Goal: Information Seeking & Learning: Learn about a topic

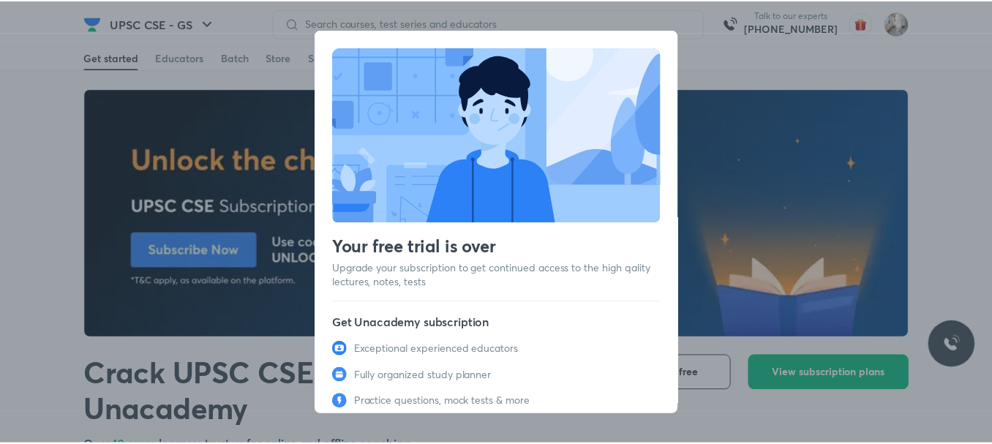
scroll to position [85, 0]
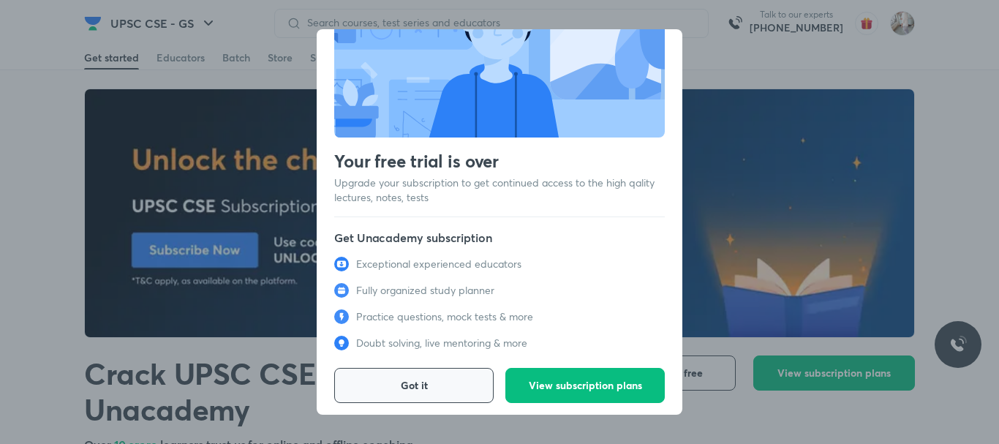
click at [401, 380] on span "Got it" at bounding box center [414, 385] width 27 height 15
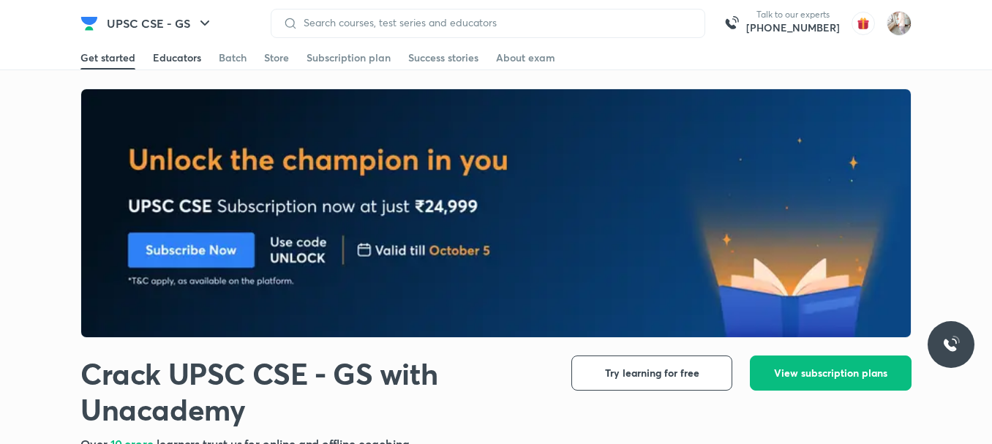
click at [176, 62] on div "Educators" at bounding box center [177, 57] width 48 height 15
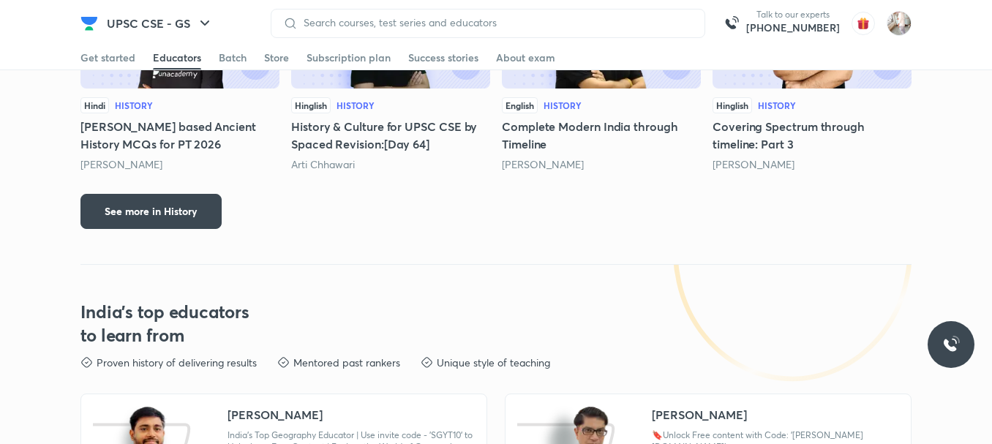
scroll to position [2356, 0]
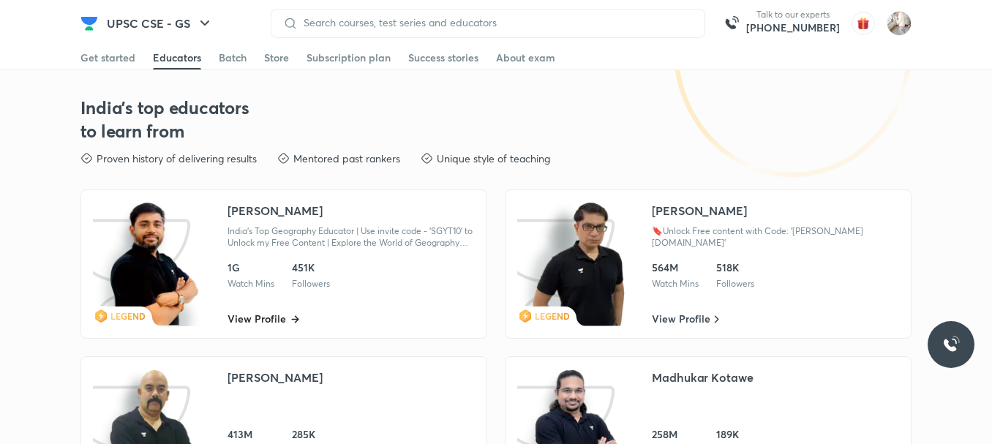
click at [250, 315] on span "View Profile" at bounding box center [257, 319] width 59 height 15
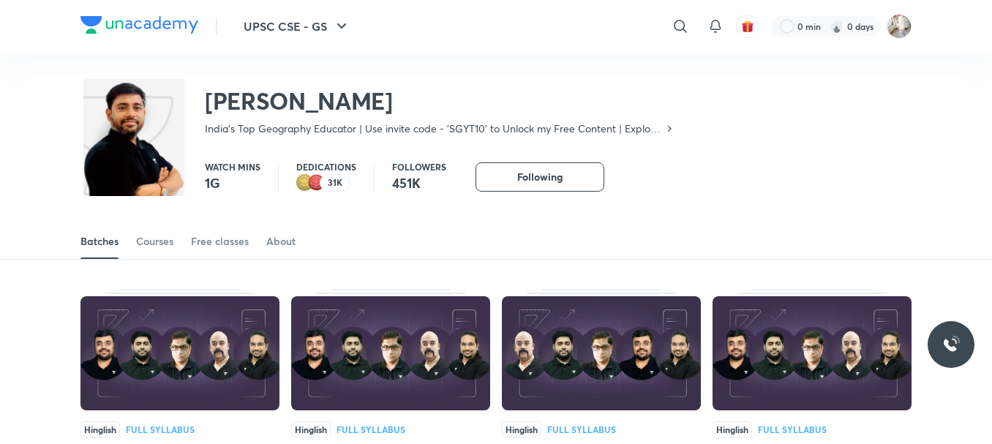
click at [208, 241] on div "Free classes" at bounding box center [220, 241] width 58 height 15
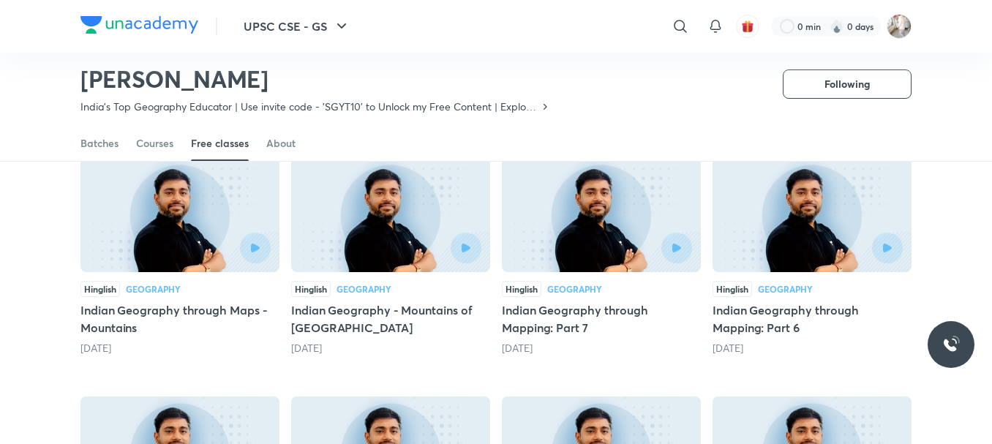
scroll to position [149, 0]
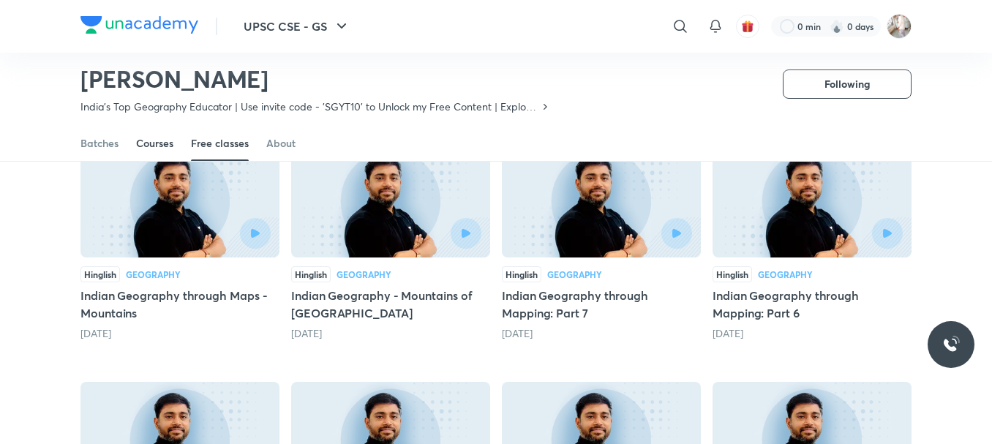
click at [151, 151] on link "Courses" at bounding box center [154, 143] width 37 height 35
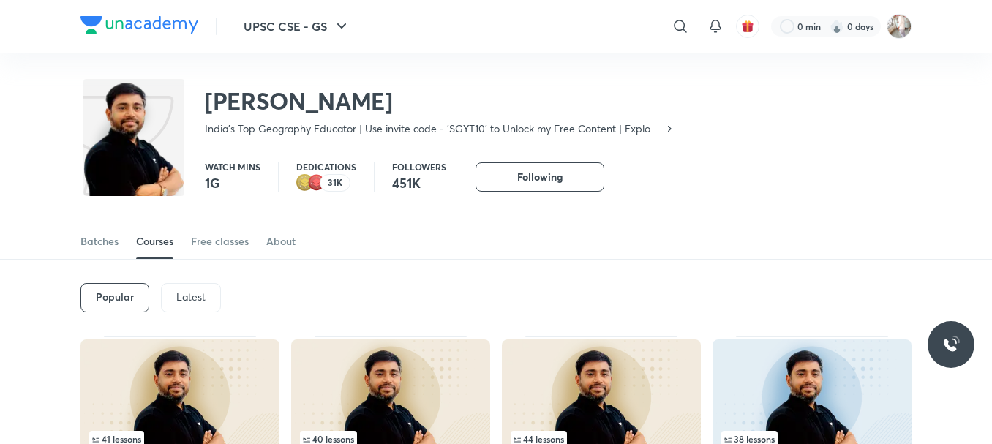
click at [182, 295] on p "Latest" at bounding box center [190, 297] width 29 height 12
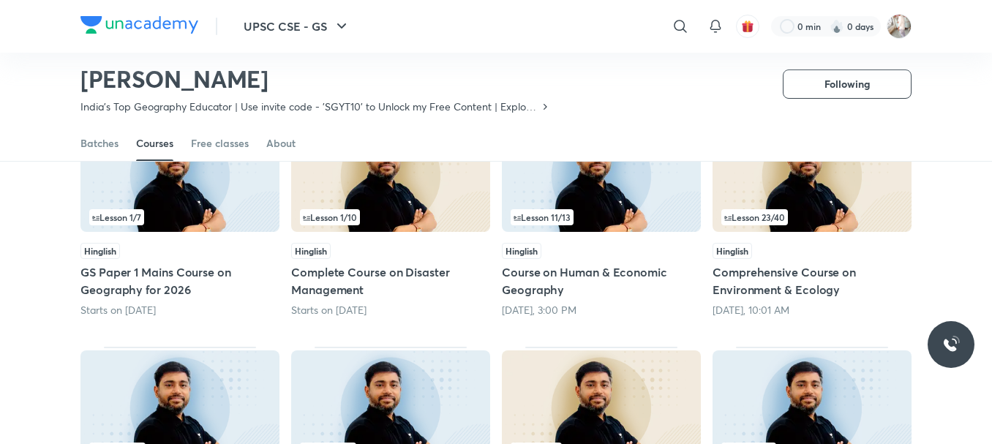
scroll to position [145, 0]
